Goal: Check status: Check status

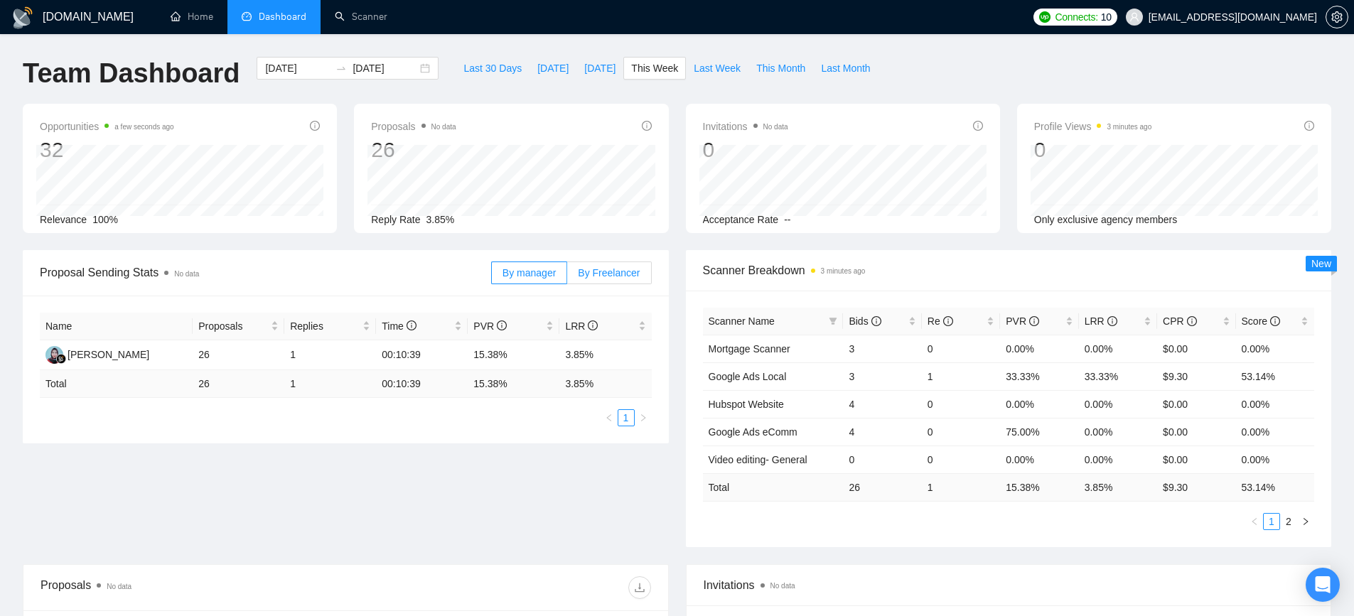
click at [631, 271] on span "By Freelancer" at bounding box center [609, 272] width 62 height 11
click at [567, 277] on input "By Freelancer" at bounding box center [567, 277] width 0 height 0
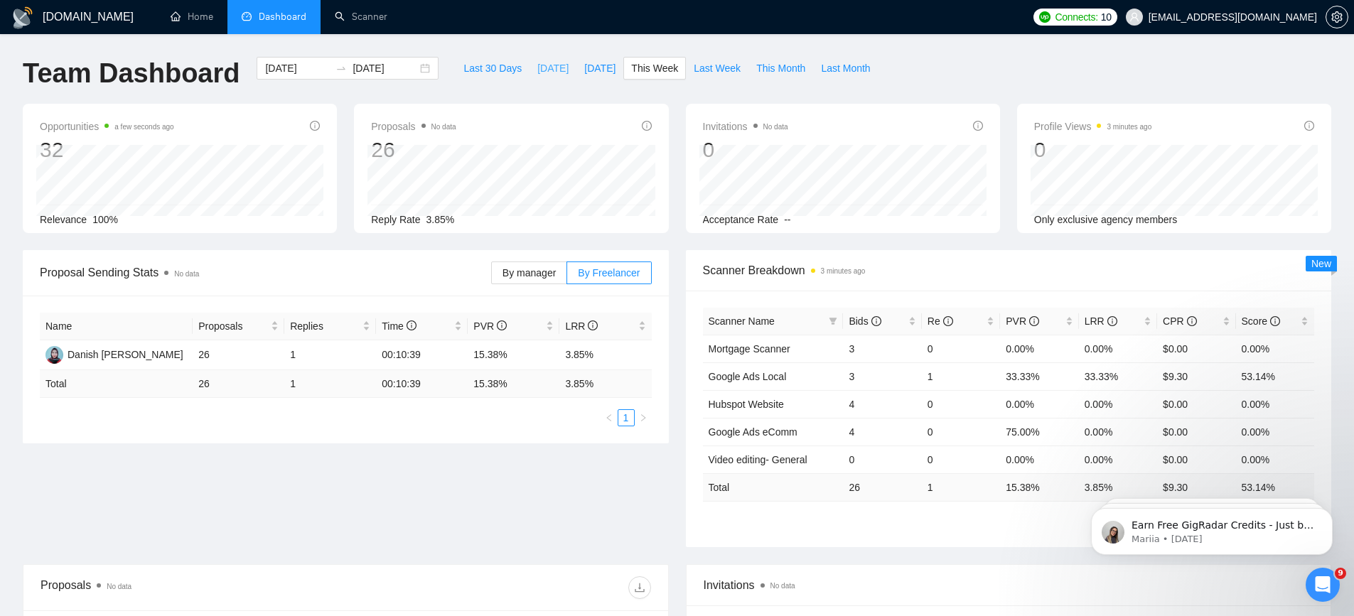
click at [537, 68] on span "[DATE]" at bounding box center [552, 68] width 31 height 16
type input "[DATE]"
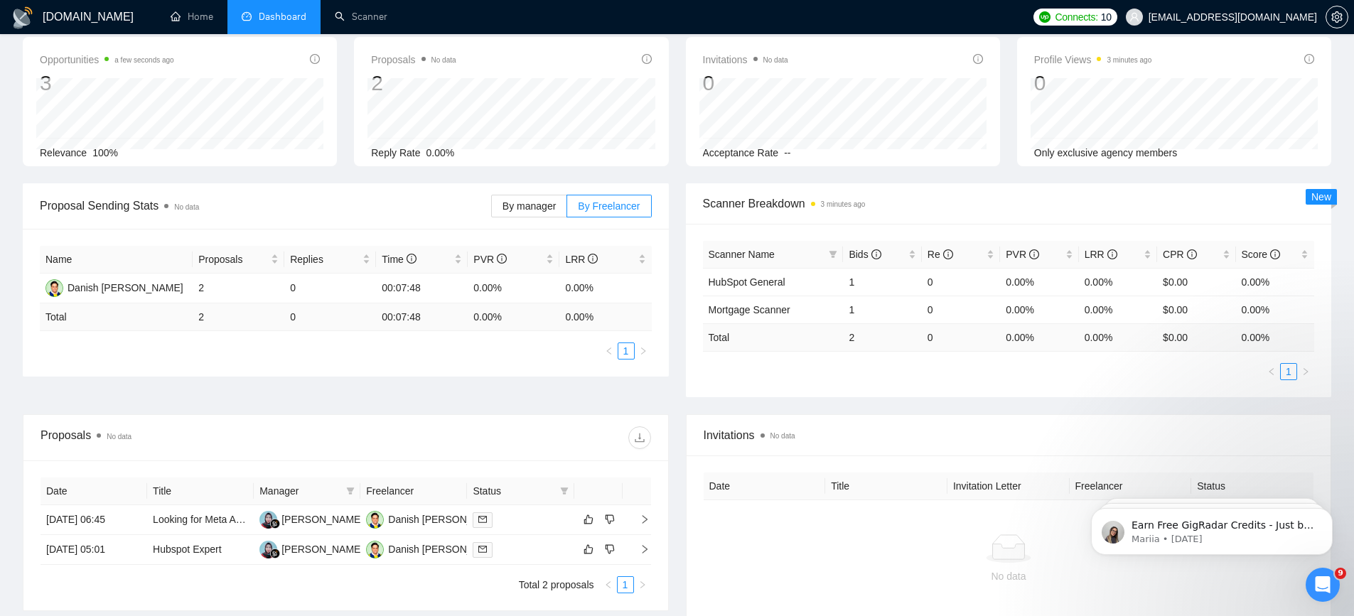
scroll to position [1, 0]
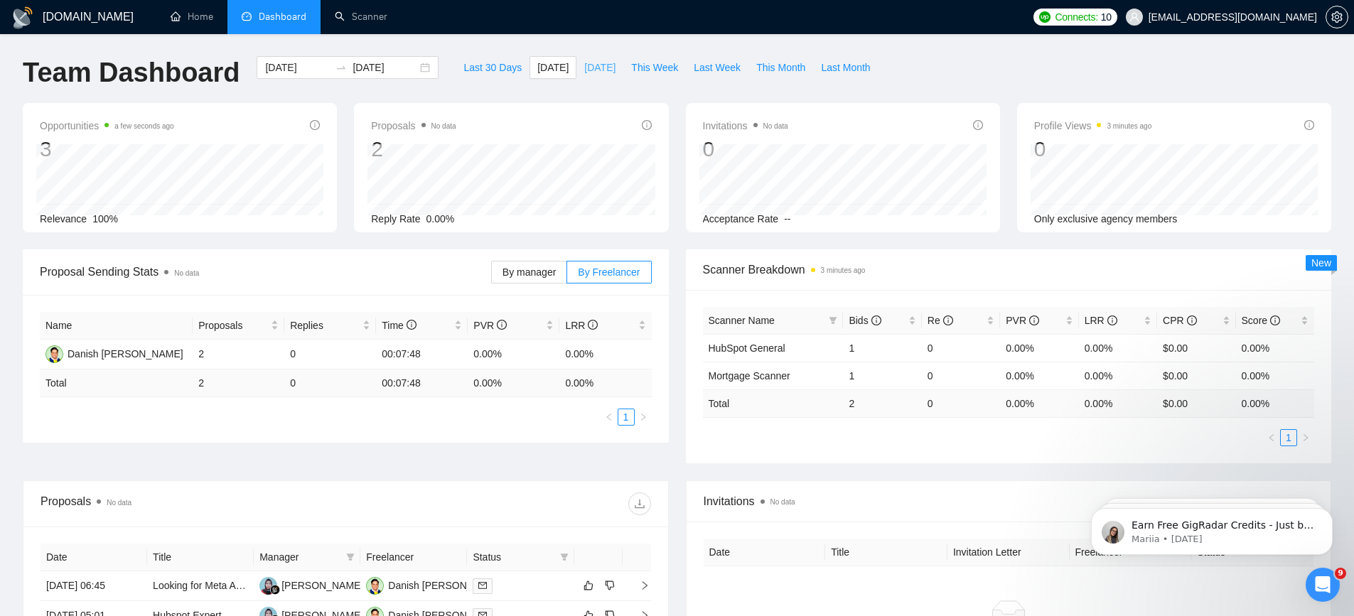
click at [584, 69] on span "[DATE]" at bounding box center [599, 68] width 31 height 16
type input "[DATE]"
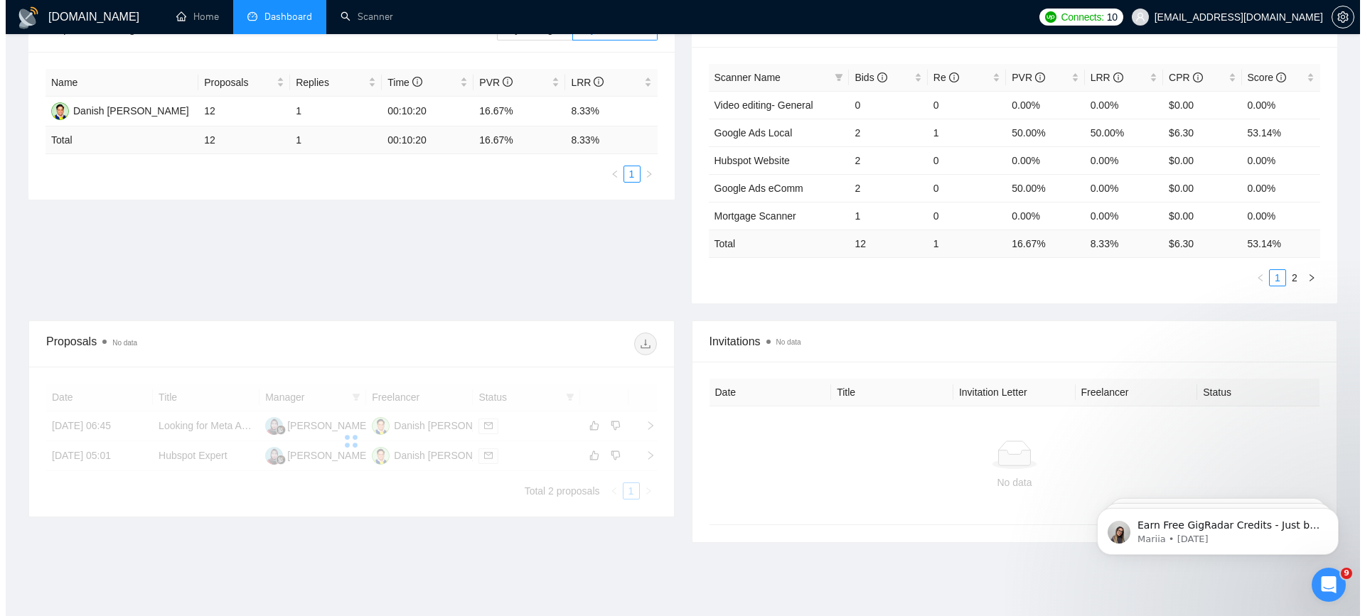
scroll to position [285, 0]
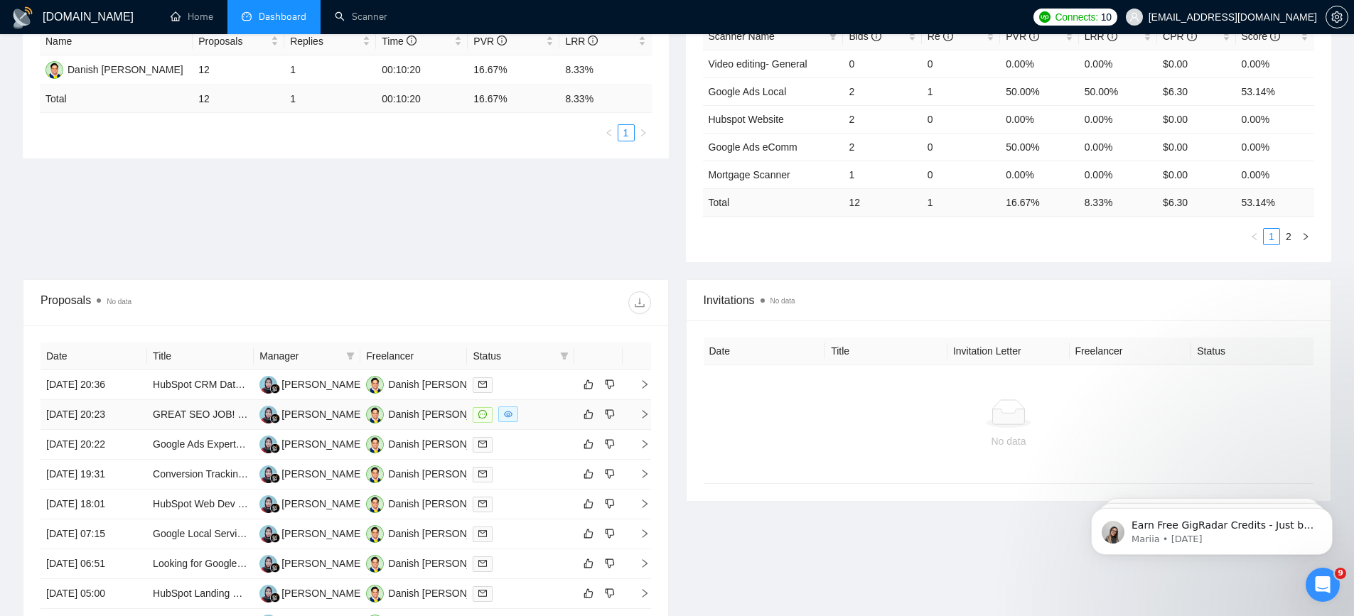
click at [102, 417] on td "[DATE] 20:23" at bounding box center [94, 415] width 107 height 30
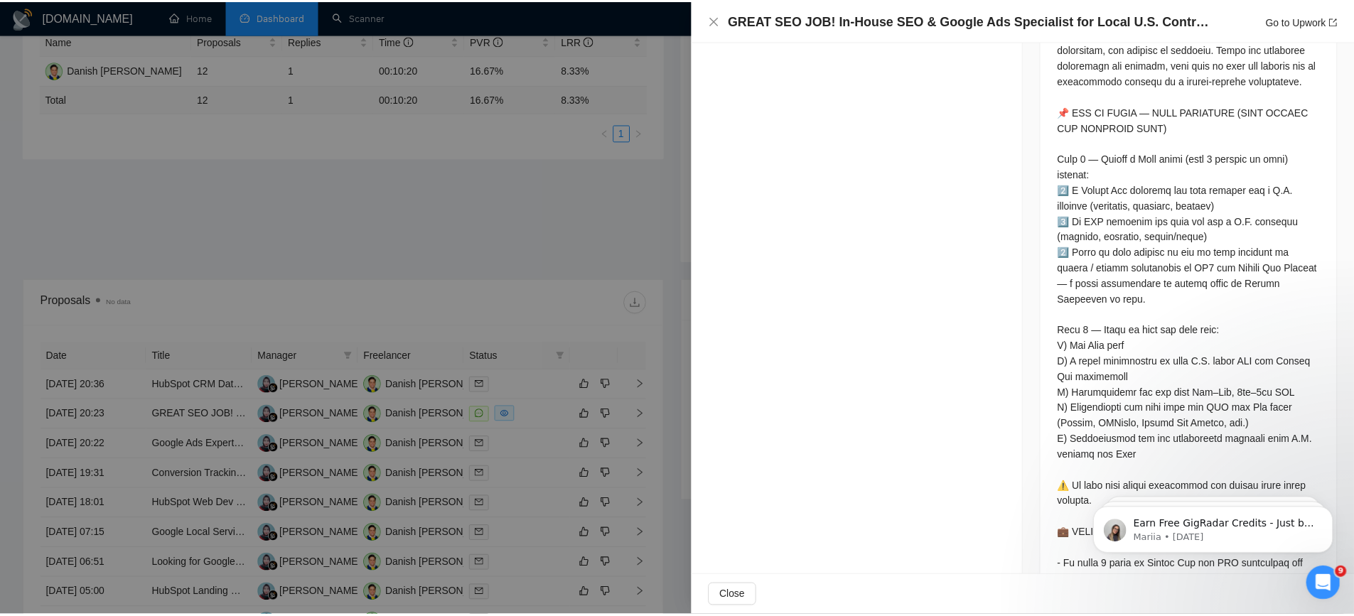
scroll to position [995, 0]
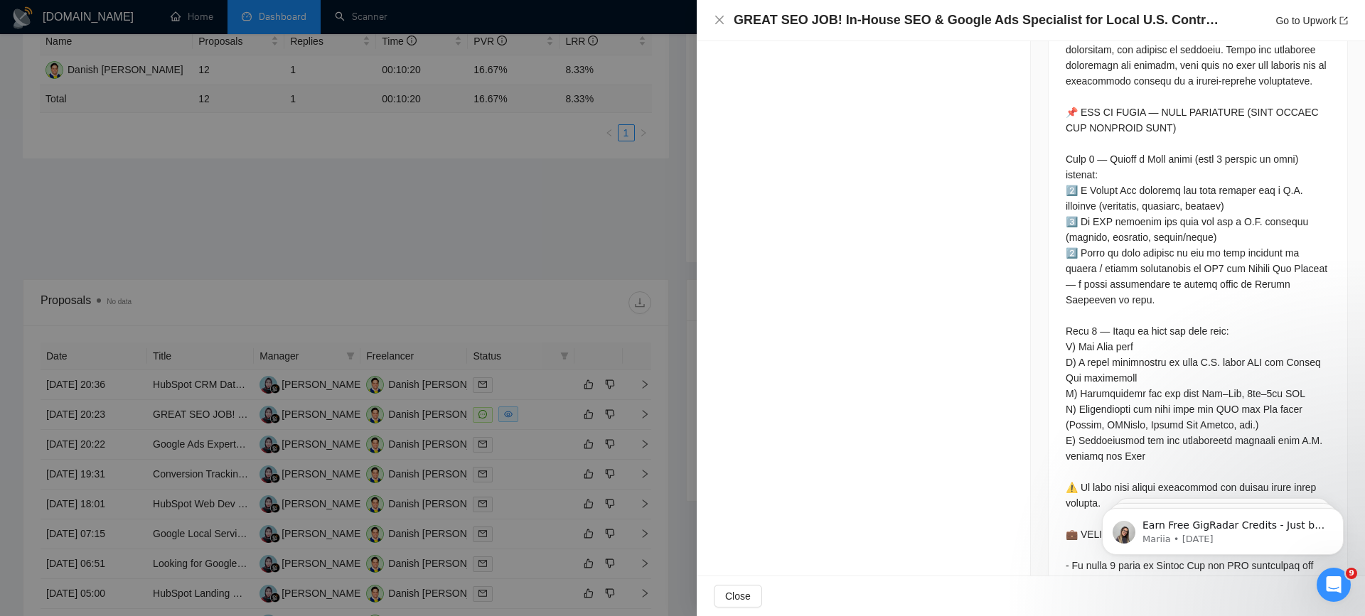
click at [469, 225] on div at bounding box center [682, 308] width 1365 height 616
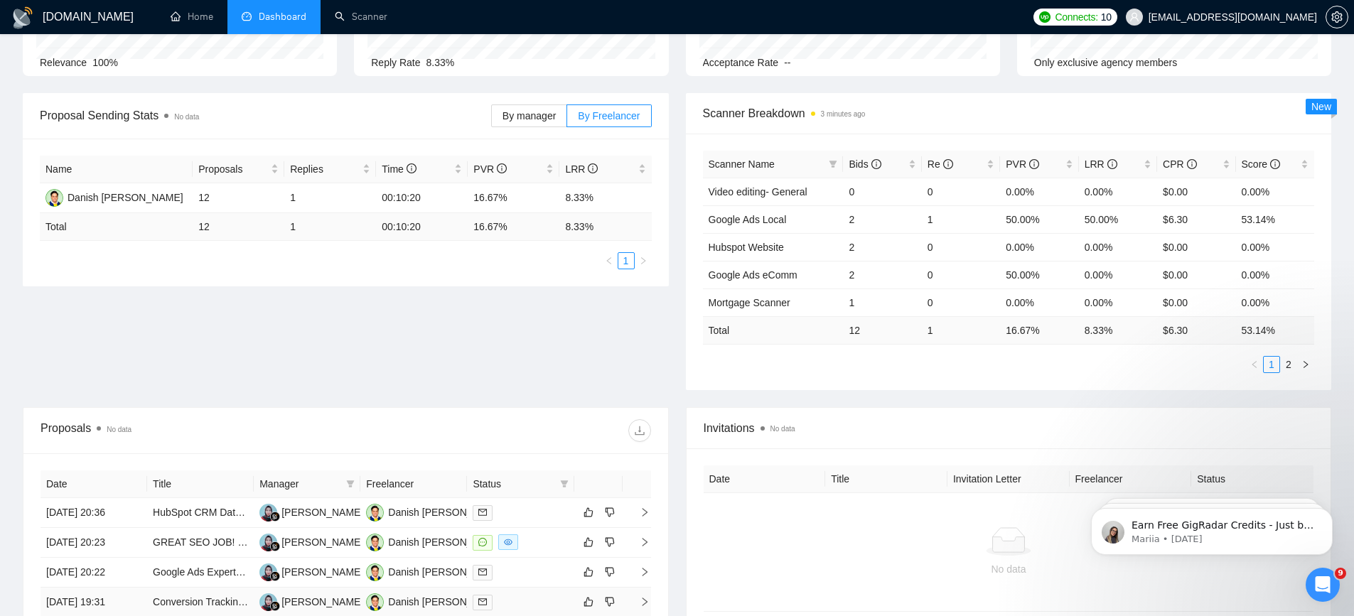
scroll to position [0, 0]
